Goal: Complete application form: Complete application form

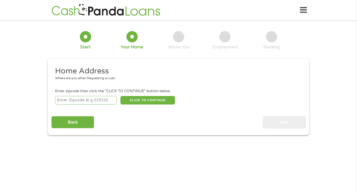
click at [104, 100] on input "number" at bounding box center [86, 100] width 62 height 9
type input "53217"
click at [136, 101] on button "CLICK TO CONTINUE" at bounding box center [147, 100] width 55 height 9
type input "53217"
type input "[GEOGRAPHIC_DATA]"
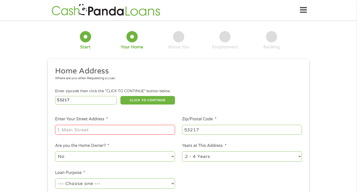
click at [122, 128] on input "Enter Your Street Address *" at bounding box center [115, 130] width 120 height 10
type input "[STREET_ADDRESS]"
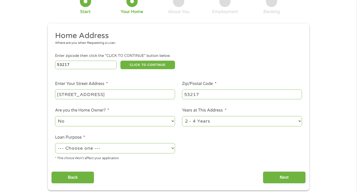
scroll to position [40, 0]
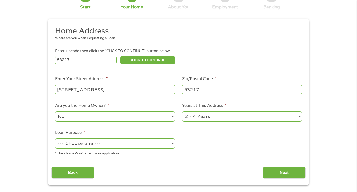
click at [98, 117] on select "No Yes" at bounding box center [115, 116] width 120 height 10
click at [208, 117] on select "1 Year or less 1 - 2 Years 2 - 4 Years Over 4 Years" at bounding box center [242, 116] width 120 height 10
select select "12months"
click at [122, 146] on select "--- Choose one --- Pay Bills Debt Consolidation Home Improvement Major Purchase…" at bounding box center [115, 143] width 120 height 10
select select "paybills"
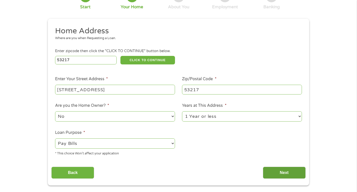
click at [292, 177] on input "Next" at bounding box center [284, 172] width 43 height 12
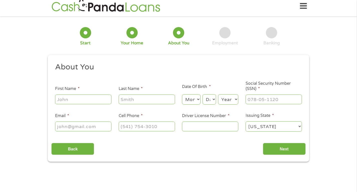
scroll to position [0, 0]
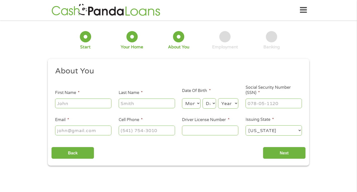
click at [104, 104] on input "First Name *" at bounding box center [83, 103] width 56 height 10
type input "[GEOGRAPHIC_DATA]"
click at [142, 103] on input "Last Name *" at bounding box center [147, 103] width 56 height 10
type input "[PERSON_NAME]"
click at [194, 105] on select "Month 1 2 3 4 5 6 7 8 9 10 11 12" at bounding box center [191, 103] width 18 height 10
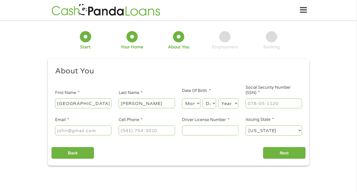
select select "8"
click at [207, 105] on select "Day 1 2 3 4 5 6 7 8 9 10 11 12 13 14 15 16 17 18 19 20 21 22 23 24 25 26 27 28 …" at bounding box center [209, 103] width 14 height 10
select select "31"
click at [227, 105] on select "Year [DATE] 2006 2005 2004 2003 2002 2001 2000 1999 1998 1997 1996 1995 1994 19…" at bounding box center [228, 103] width 20 height 10
select select "2002"
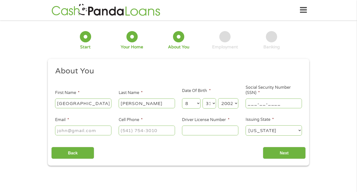
click at [256, 102] on input "___-__-____" at bounding box center [273, 103] width 56 height 10
type input "391-23-1026"
click at [79, 131] on input "Email *" at bounding box center [83, 130] width 56 height 10
type input "[EMAIL_ADDRESS][DOMAIN_NAME]"
type input "[PHONE_NUMBER]"
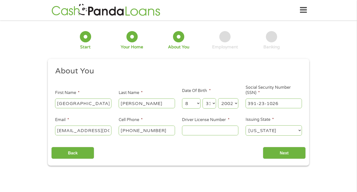
click at [191, 132] on input "Driver License Number *" at bounding box center [210, 130] width 56 height 10
click at [211, 130] on input "S315" at bounding box center [210, 130] width 56 height 10
type input "S3154330582808"
click at [282, 154] on input "Next" at bounding box center [284, 153] width 43 height 12
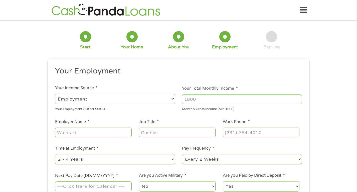
scroll to position [2, 2]
click at [205, 102] on input "Your Total Monthly Income *" at bounding box center [242, 99] width 120 height 10
type input "3000"
click at [87, 135] on input "Employer Name *" at bounding box center [93, 132] width 77 height 10
click at [150, 133] on input "Job Title *" at bounding box center [177, 132] width 77 height 10
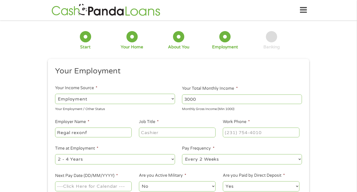
click at [101, 131] on input "Regal rexonf" at bounding box center [93, 132] width 77 height 10
type input "Regal rexond"
click at [162, 135] on input "Job Title *" at bounding box center [177, 132] width 77 height 10
type input "sales rep"
click at [252, 133] on input "(___) ___-____" at bounding box center [261, 132] width 77 height 10
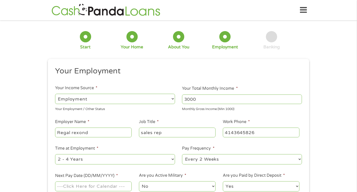
type input "[PHONE_NUMBER]"
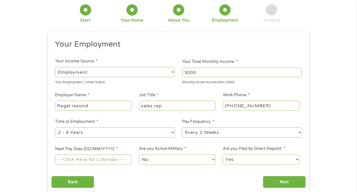
scroll to position [29, 0]
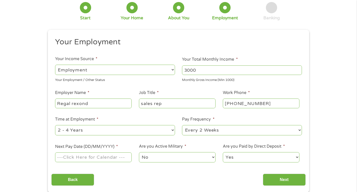
click at [136, 130] on select "--- Choose one --- 1 Year or less 1 - 2 Years 2 - 4 Years Over 4 Years" at bounding box center [115, 130] width 120 height 10
select select "24months"
click at [200, 129] on select "--- Choose one --- Every 2 Weeks Every Week Monthly Semi-Monthly" at bounding box center [242, 130] width 120 height 10
select select "monthly"
click at [117, 158] on input "Next Pay Date (DD/MM/YYYY) *" at bounding box center [93, 157] width 77 height 10
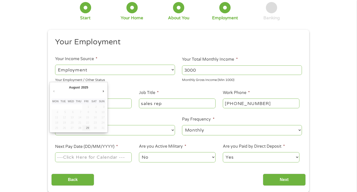
click at [102, 129] on td "31" at bounding box center [102, 127] width 8 height 5
type input "[DATE]"
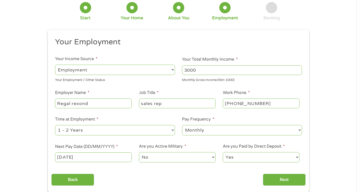
click at [162, 160] on select "No Yes" at bounding box center [177, 157] width 77 height 10
click at [267, 156] on select "Yes No" at bounding box center [261, 157] width 77 height 10
click at [282, 177] on input "Next" at bounding box center [284, 179] width 43 height 12
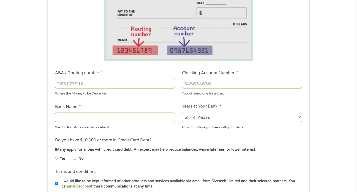
scroll to position [121, 0]
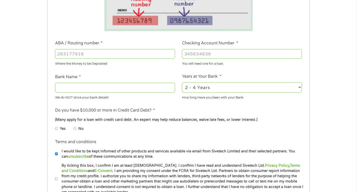
click at [108, 50] on input "ABA / Routing number *" at bounding box center [115, 54] width 120 height 10
type input "071025661"
type input "BMO [PERSON_NAME] BANK NA"
type input "071025661"
click at [219, 51] on input "Checking Account Number *" at bounding box center [242, 54] width 120 height 10
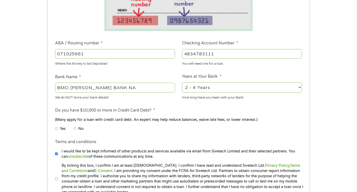
type input "4834783111"
click at [217, 90] on select "2 - 4 Years 6 - 12 Months 1 - 2 Years Over 4 Years" at bounding box center [242, 87] width 120 height 10
click at [76, 129] on input "No" at bounding box center [75, 128] width 3 height 8
radio input "true"
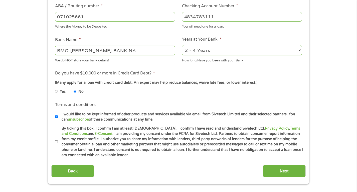
scroll to position [158, 0]
click at [56, 142] on input "By ticking this box, I confirm I am at least [DEMOGRAPHIC_DATA]. I confirm I ha…" at bounding box center [56, 141] width 3 height 8
checkbox input "true"
click at [280, 167] on input "Next" at bounding box center [284, 170] width 43 height 12
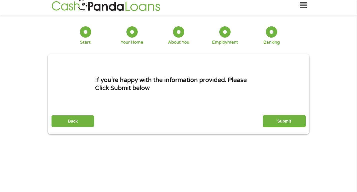
scroll to position [0, 0]
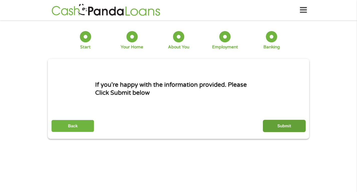
click at [280, 124] on input "Submit" at bounding box center [284, 126] width 43 height 12
